Goal: Transaction & Acquisition: Purchase product/service

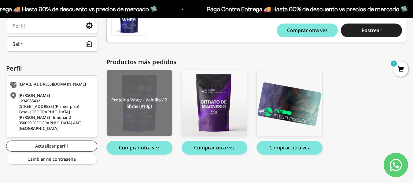
scroll to position [144, 0]
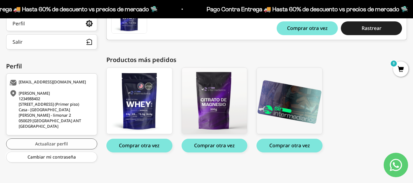
click at [52, 146] on link "Actualizar perfil" at bounding box center [51, 144] width 91 height 11
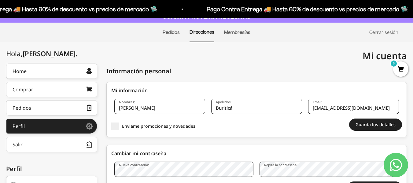
scroll to position [30, 0]
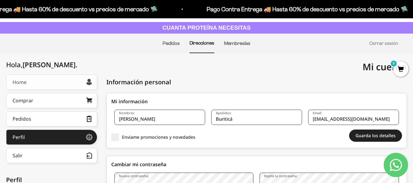
click at [80, 85] on link "Home" at bounding box center [51, 82] width 91 height 15
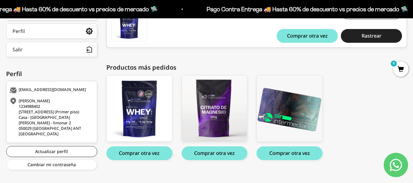
scroll to position [144, 0]
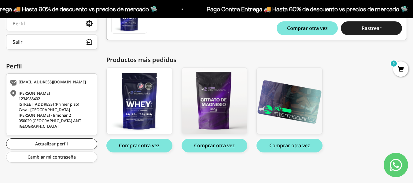
click at [295, 145] on button "Comprar otra vez" at bounding box center [290, 146] width 66 height 14
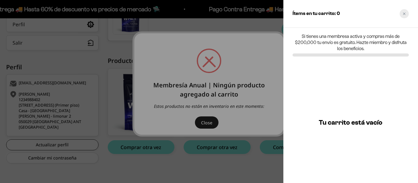
click at [403, 15] on icon "Close cart" at bounding box center [404, 13] width 3 height 3
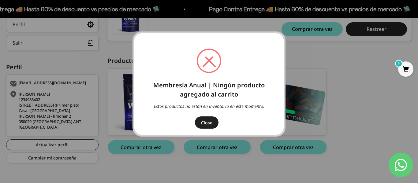
click at [318, 62] on div "× Membresía Anual | Ningún producto agregado al carrito Estos productos no está…" at bounding box center [209, 92] width 418 height 184
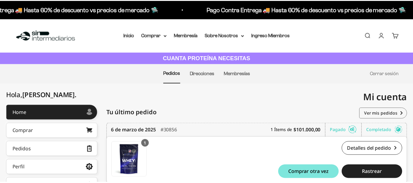
scroll to position [143, 0]
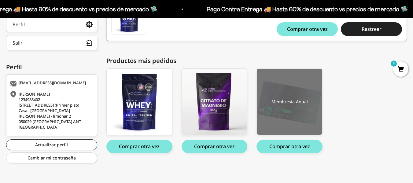
click at [291, 100] on img at bounding box center [289, 102] width 65 height 66
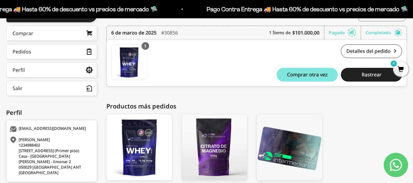
scroll to position [0, 0]
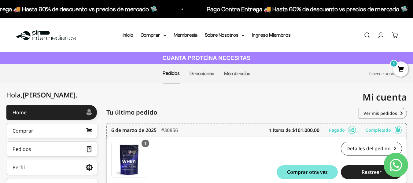
click at [400, 69] on span "0" at bounding box center [401, 69] width 15 height 15
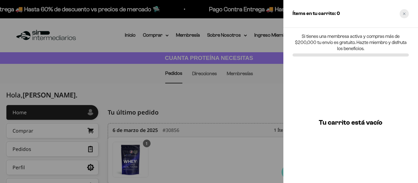
click at [406, 11] on div "Close cart" at bounding box center [404, 13] width 9 height 9
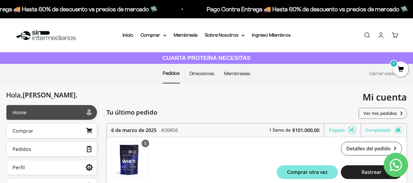
click at [56, 113] on div at bounding box center [57, 112] width 60 height 3
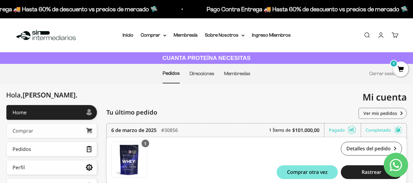
click at [51, 130] on link "Comprar" at bounding box center [51, 130] width 91 height 15
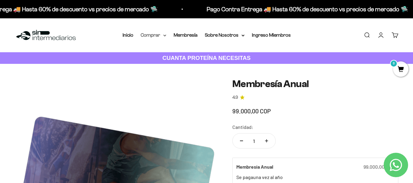
click at [154, 37] on summary "Comprar" at bounding box center [154, 35] width 26 height 8
click at [133, 36] on link "Inicio" at bounding box center [128, 34] width 11 height 5
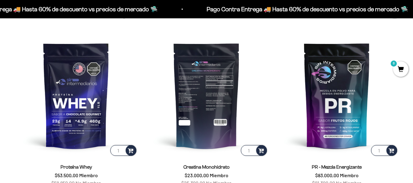
scroll to position [305, 0]
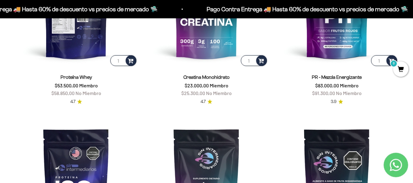
click at [92, 38] on img at bounding box center [76, 5] width 123 height 123
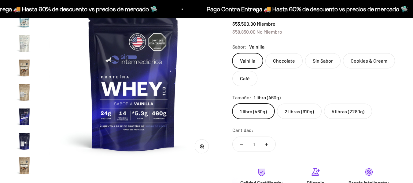
scroll to position [50, 0]
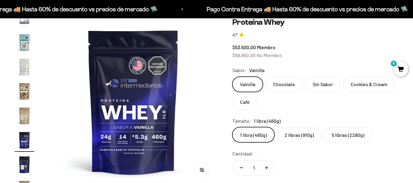
click at [303, 132] on label "2 libras (910g)" at bounding box center [299, 134] width 45 height 15
click at [233, 127] on input "2 libras (910g)" at bounding box center [232, 127] width 0 height 0
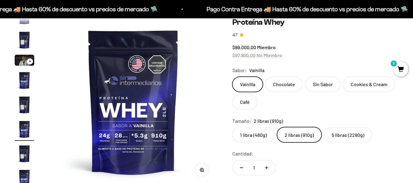
scroll to position [11, 0]
click at [336, 135] on label "5 libras (2280g)" at bounding box center [348, 134] width 48 height 15
click at [233, 127] on input "5 libras (2280g)" at bounding box center [232, 127] width 0 height 0
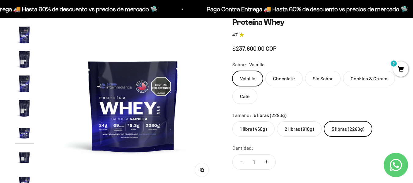
scroll to position [109, 0]
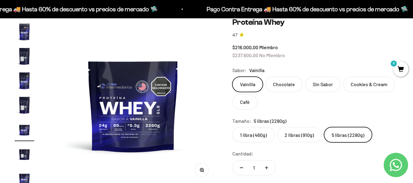
click at [297, 134] on label "2 libras (910g)" at bounding box center [299, 134] width 45 height 15
click at [233, 127] on input "2 libras (910g)" at bounding box center [232, 127] width 0 height 0
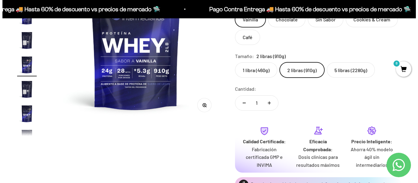
scroll to position [172, 0]
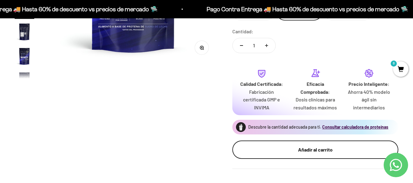
click at [336, 152] on div "Añadir al carrito" at bounding box center [316, 150] width 142 height 8
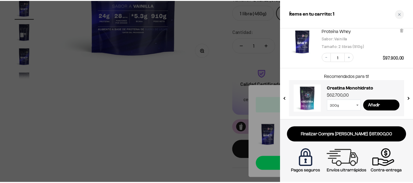
scroll to position [42, 0]
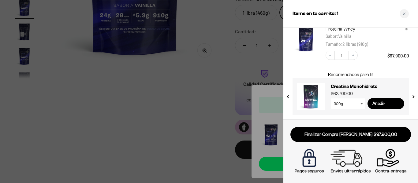
click at [172, 76] on div at bounding box center [209, 91] width 418 height 183
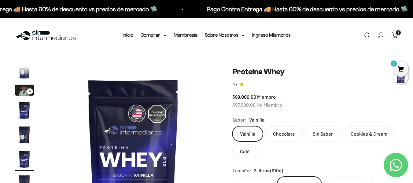
scroll to position [42, 0]
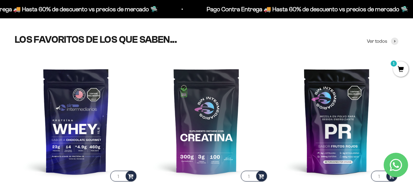
scroll to position [213, 0]
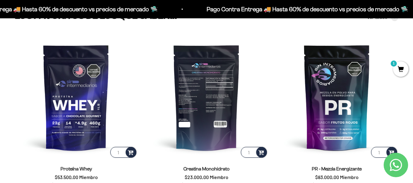
click at [222, 115] on img at bounding box center [206, 97] width 123 height 123
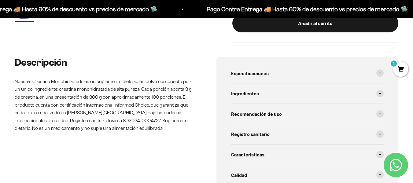
scroll to position [92, 0]
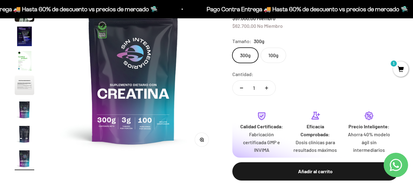
click at [25, 62] on img "Ir al artículo 5" at bounding box center [25, 61] width 20 height 20
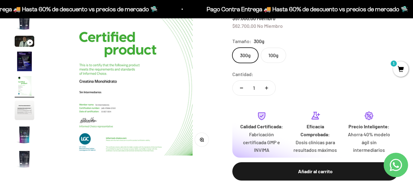
scroll to position [0, 690]
click at [23, 85] on img "Ir al artículo 5" at bounding box center [25, 86] width 20 height 20
click at [21, 113] on img "Ir al artículo 6" at bounding box center [25, 111] width 20 height 20
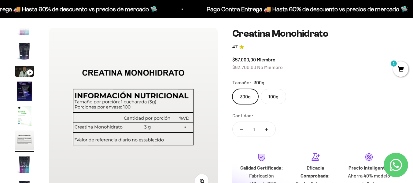
scroll to position [61, 0]
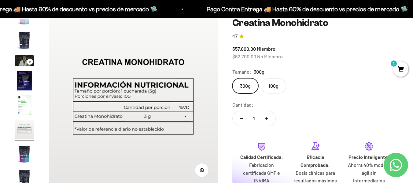
click at [271, 90] on label "100g" at bounding box center [273, 85] width 25 height 15
click at [233, 78] on input "100g" at bounding box center [232, 78] width 0 height 0
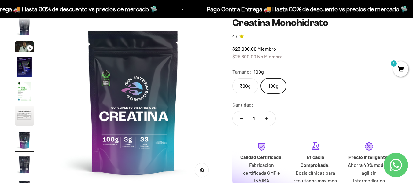
click at [244, 87] on label "300g" at bounding box center [246, 85] width 26 height 15
click at [233, 78] on input "300g" at bounding box center [232, 78] width 0 height 0
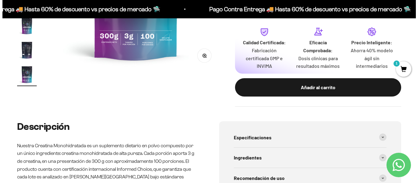
scroll to position [184, 0]
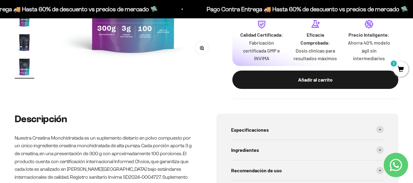
click at [323, 80] on div "Añadir al carrito" at bounding box center [316, 80] width 142 height 8
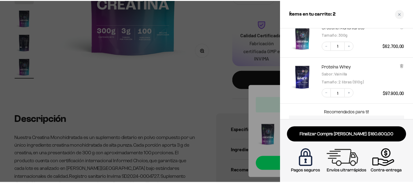
scroll to position [31, 0]
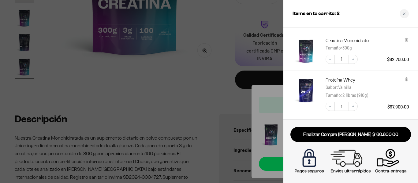
click at [406, 41] on icon at bounding box center [406, 40] width 2 height 3
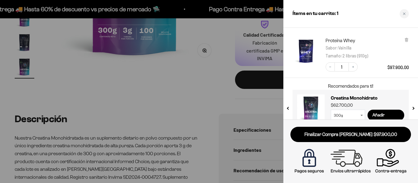
click at [206, 92] on div at bounding box center [209, 91] width 418 height 183
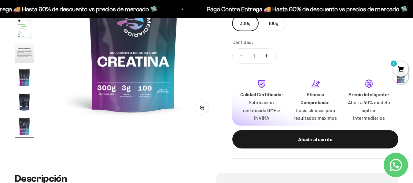
scroll to position [61, 0]
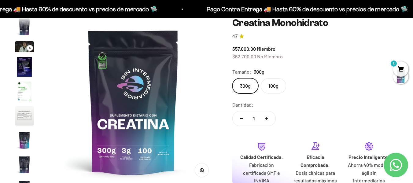
click at [270, 89] on label "100g" at bounding box center [273, 85] width 25 height 15
click at [233, 78] on input "100g" at bounding box center [232, 78] width 0 height 0
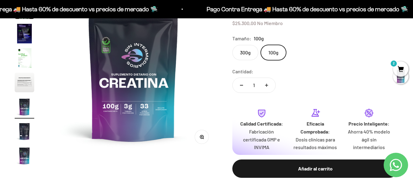
scroll to position [61, 0]
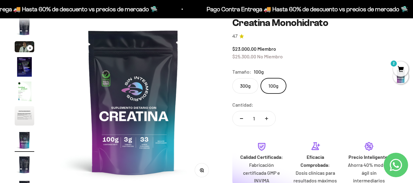
click at [256, 85] on label "300g" at bounding box center [246, 85] width 26 height 15
click at [233, 78] on input "300g" at bounding box center [232, 78] width 0 height 0
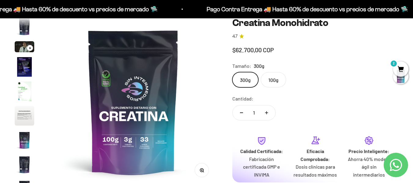
scroll to position [0, 1381]
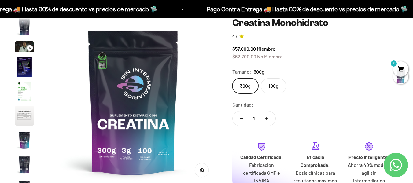
click at [276, 82] on label "100g" at bounding box center [273, 85] width 25 height 15
click at [233, 78] on input "100g" at bounding box center [232, 78] width 0 height 0
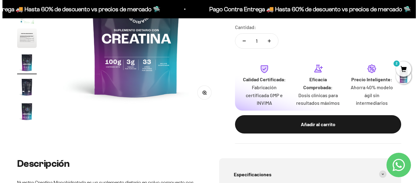
scroll to position [153, 0]
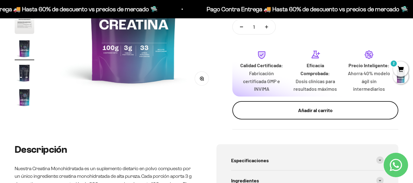
click at [299, 114] on button "Añadir al carrito" at bounding box center [316, 110] width 166 height 18
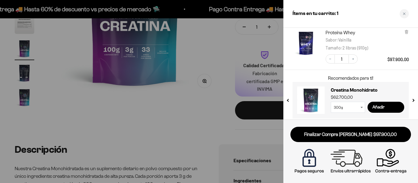
scroll to position [82, 0]
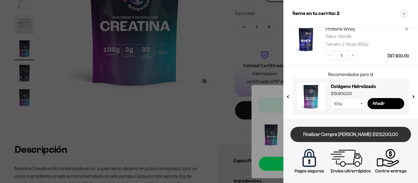
click at [363, 133] on link "Finalizar Compra Segura $123.200,00" at bounding box center [350, 135] width 121 height 16
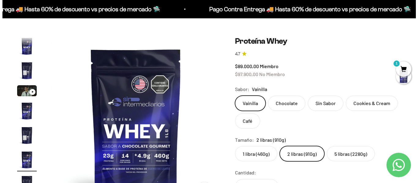
scroll to position [11, 0]
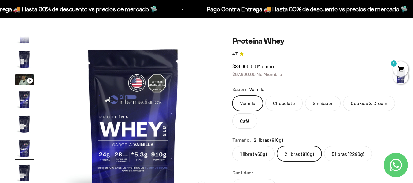
click at [399, 67] on span "1" at bounding box center [401, 69] width 15 height 15
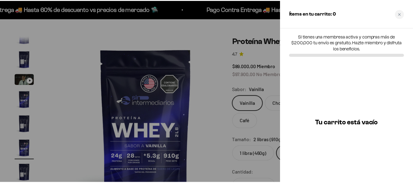
scroll to position [0, 875]
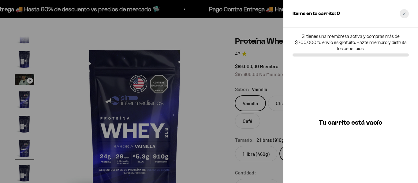
click at [406, 11] on div "Close cart" at bounding box center [404, 13] width 9 height 9
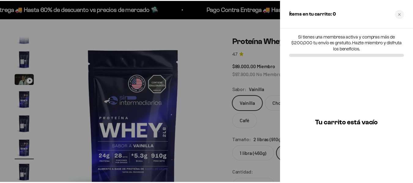
scroll to position [0, 863]
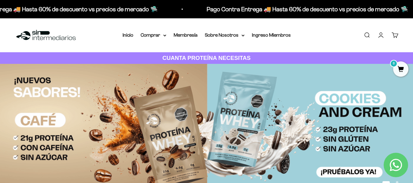
click at [379, 35] on link "Cuenta" at bounding box center [381, 35] width 7 height 7
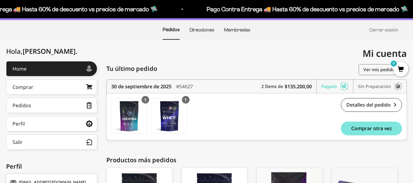
scroll to position [92, 0]
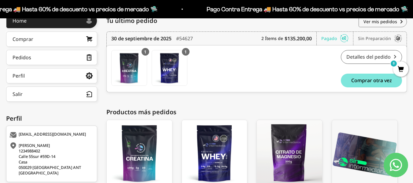
click at [369, 58] on link "Detalles del pedido" at bounding box center [371, 57] width 61 height 14
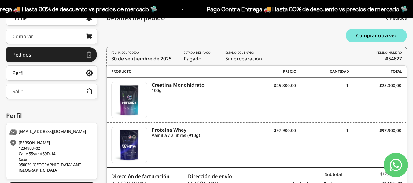
scroll to position [92, 0]
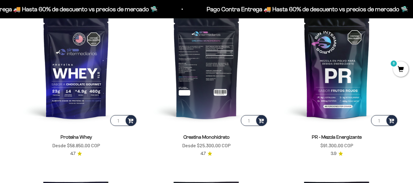
scroll to position [245, 0]
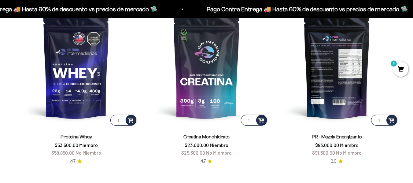
click at [352, 79] on img at bounding box center [337, 65] width 123 height 123
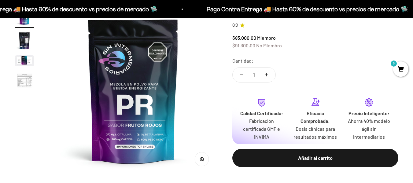
scroll to position [61, 0]
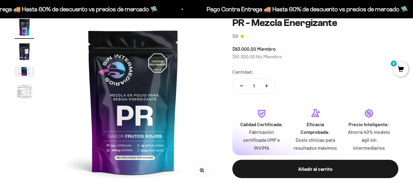
click at [329, 170] on div "Añadir al carrito" at bounding box center [316, 169] width 142 height 8
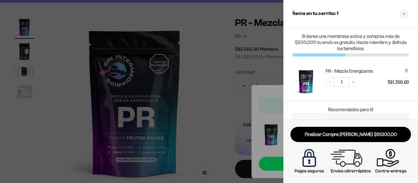
drag, startPoint x: 234, startPoint y: 65, endPoint x: 242, endPoint y: 58, distance: 10.6
click at [234, 65] on div at bounding box center [209, 91] width 418 height 183
